Goal: Information Seeking & Learning: Learn about a topic

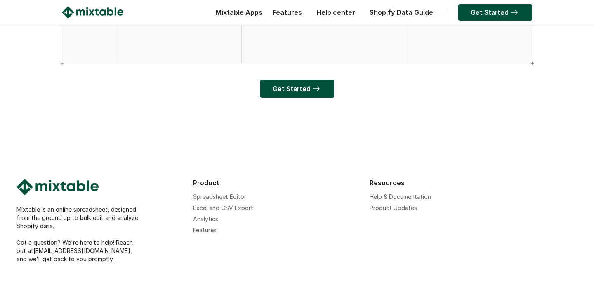
scroll to position [2596, 0]
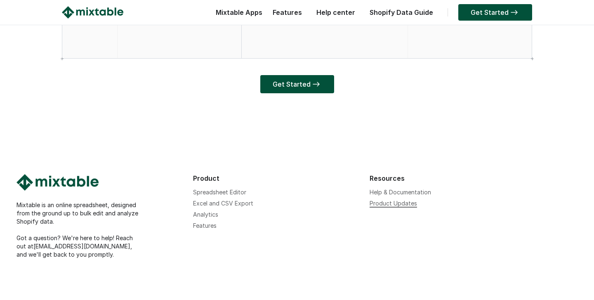
click at [384, 206] on link "Product Updates" at bounding box center [393, 203] width 47 height 7
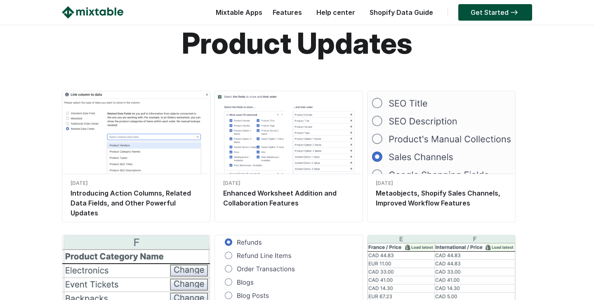
click at [149, 154] on img at bounding box center [136, 144] width 148 height 107
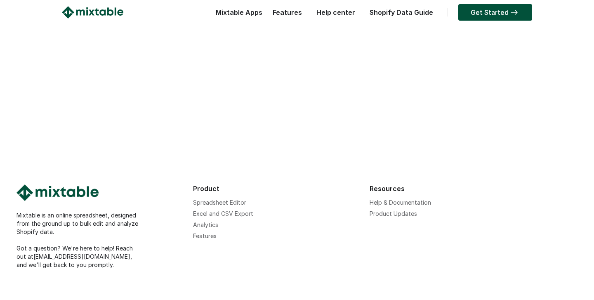
scroll to position [2327, 0]
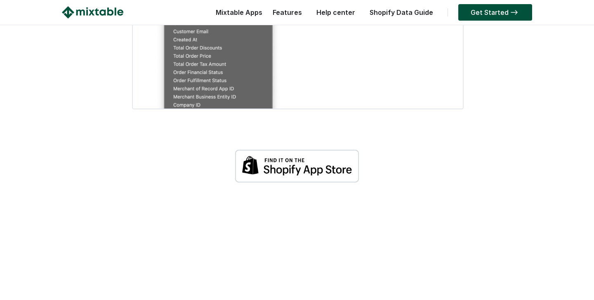
click at [296, 158] on img at bounding box center [297, 165] width 124 height 33
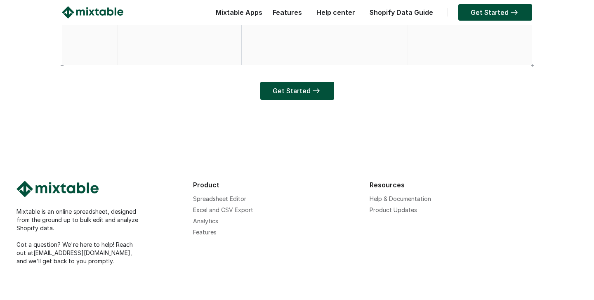
scroll to position [2553, 0]
